Goal: Transaction & Acquisition: Purchase product/service

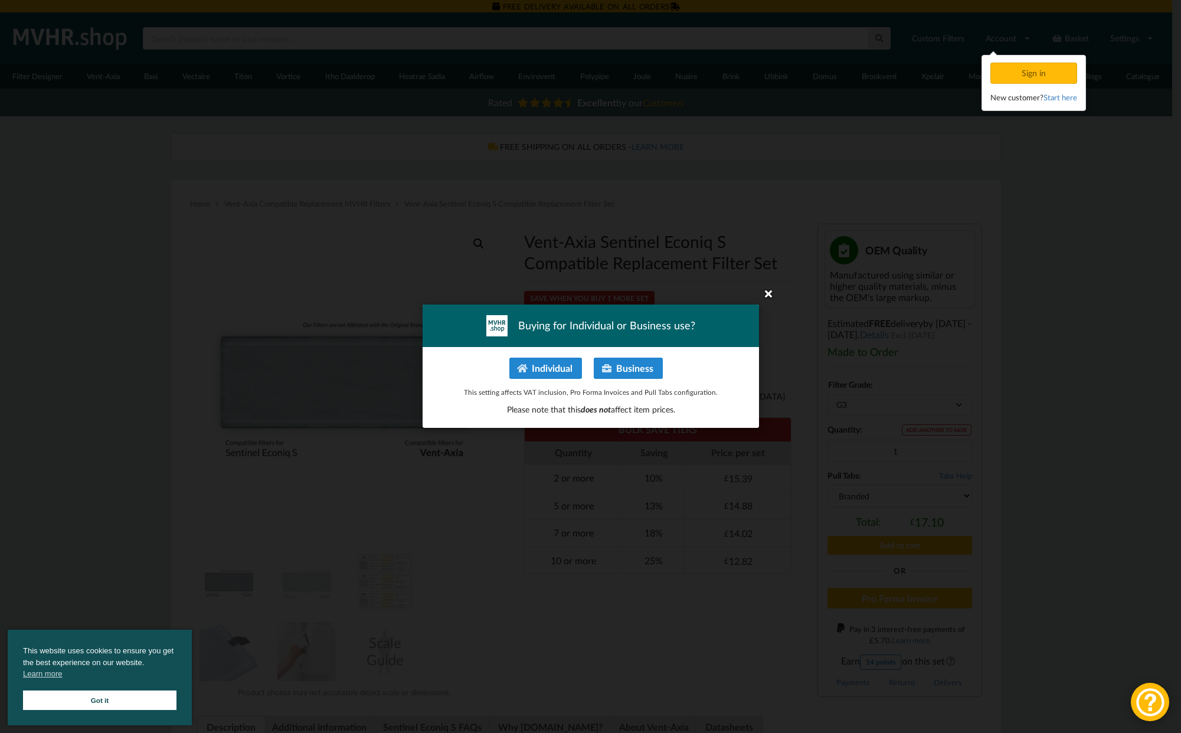
click at [767, 297] on icon at bounding box center [768, 293] width 19 height 19
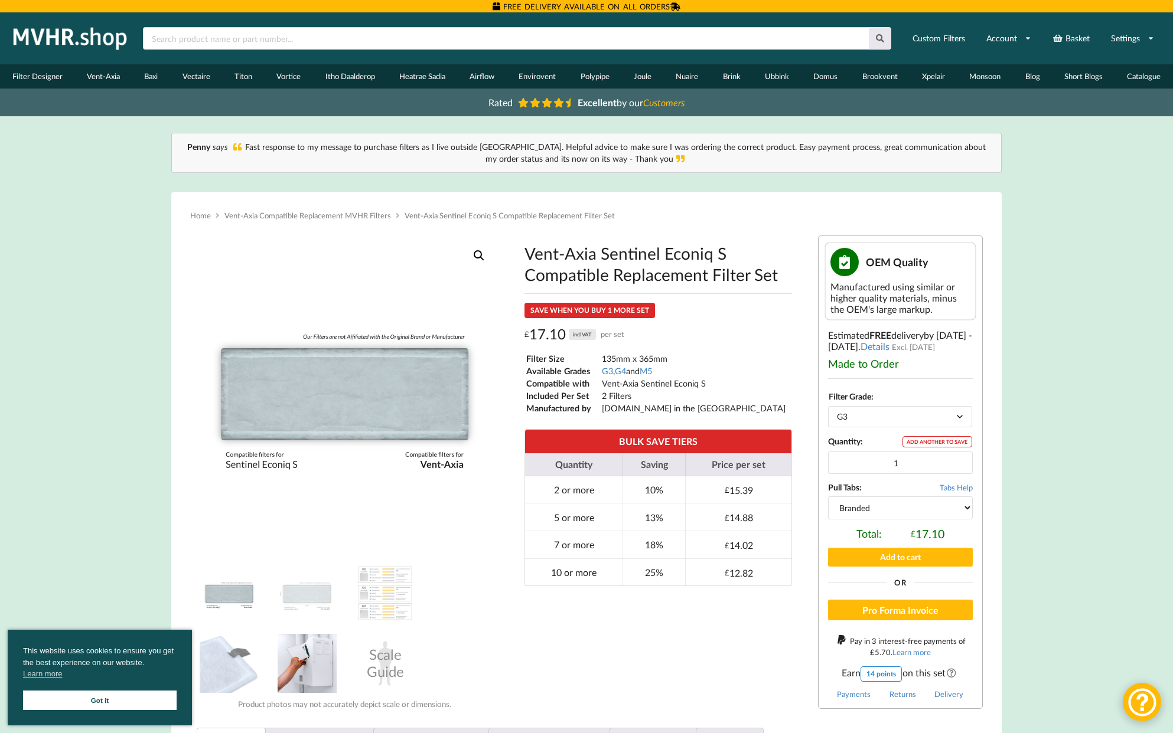
click at [295, 677] on img at bounding box center [306, 663] width 59 height 59
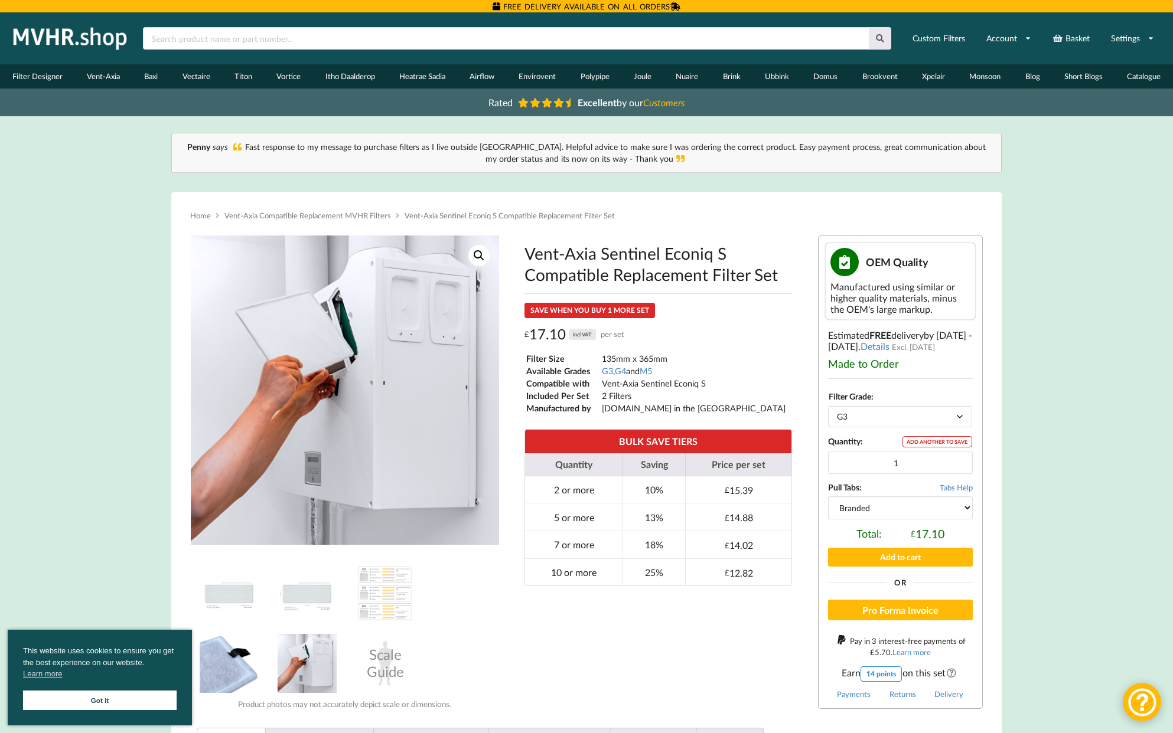
click at [226, 668] on img at bounding box center [229, 663] width 59 height 59
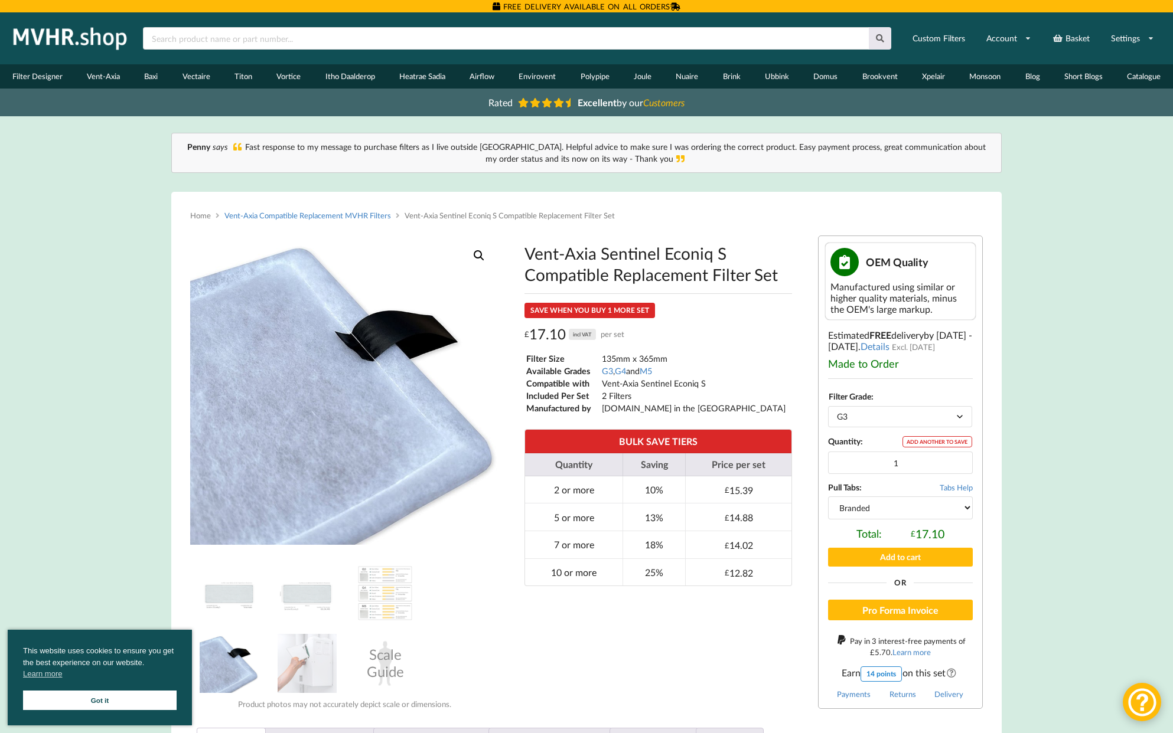
click at [351, 211] on link "Vent-Axia Compatible Replacement MVHR Filters" at bounding box center [307, 215] width 166 height 9
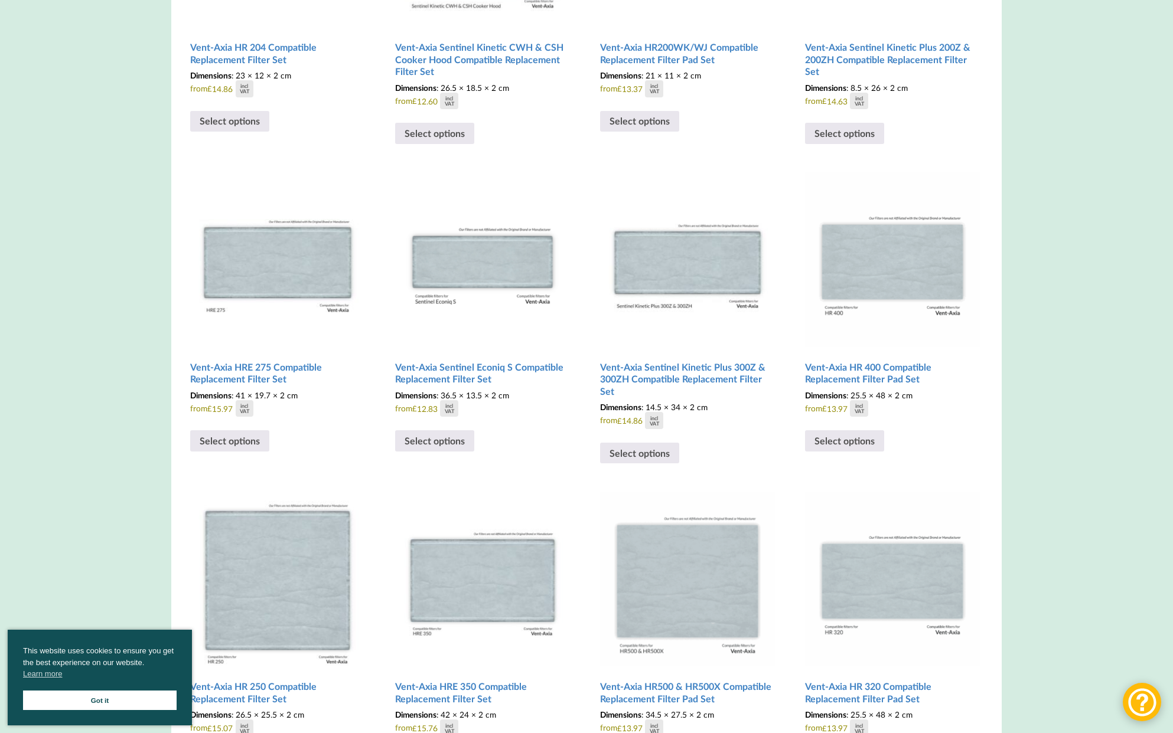
scroll to position [1351, 0]
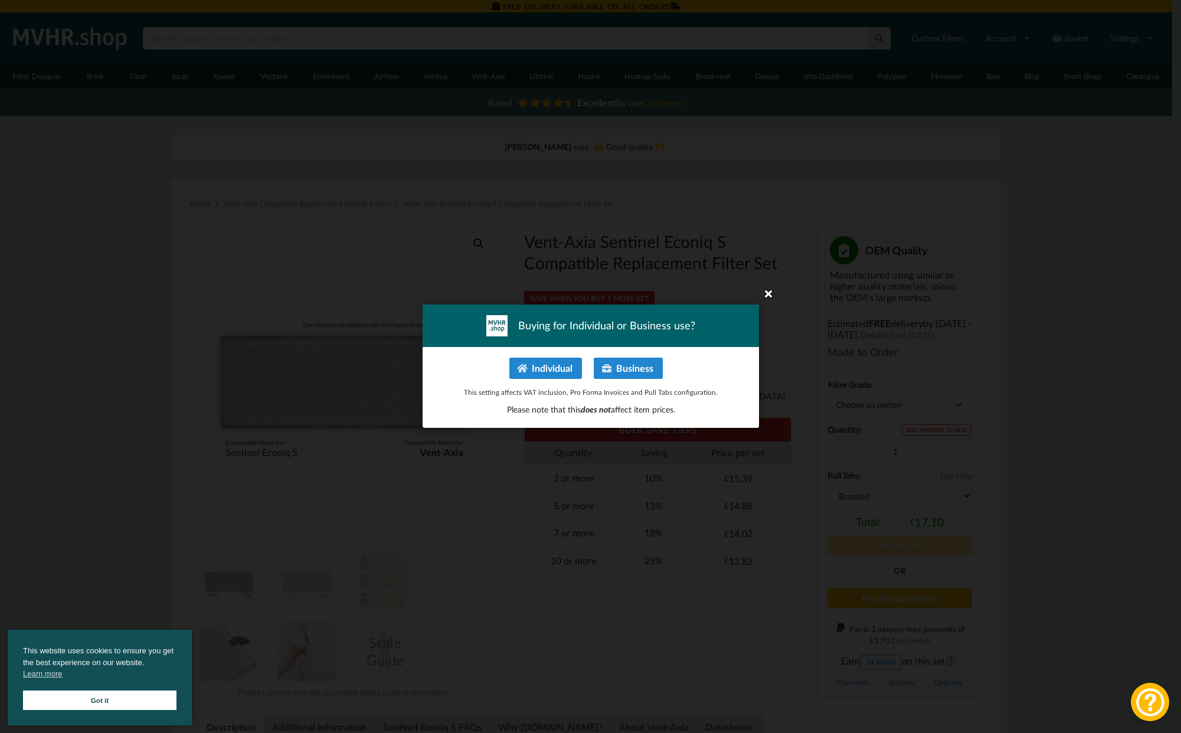
click at [766, 295] on icon at bounding box center [768, 293] width 19 height 19
